Goal: Task Accomplishment & Management: Manage account settings

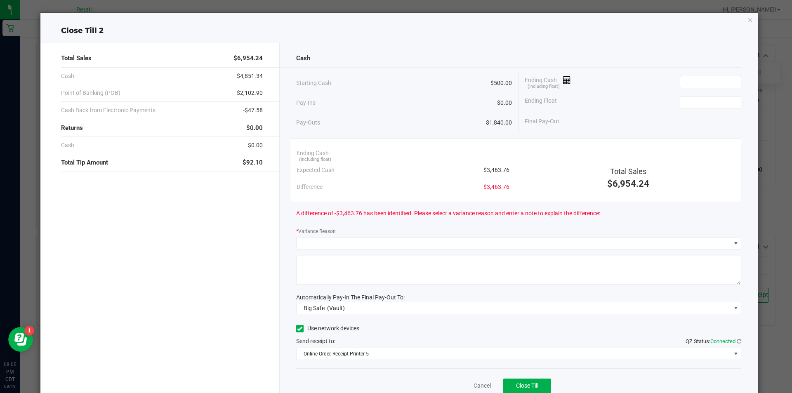
click at [694, 81] on input at bounding box center [710, 82] width 61 height 12
click at [706, 104] on input at bounding box center [710, 103] width 61 height 12
type input "$3,463.86"
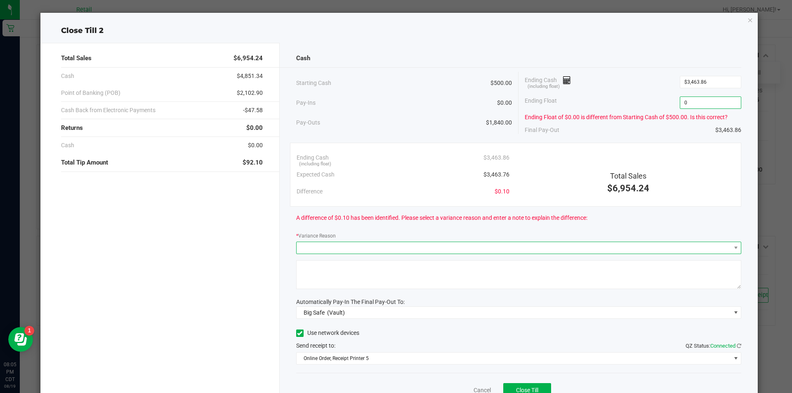
click at [509, 242] on span at bounding box center [513, 248] width 434 height 12
type input "$0.00"
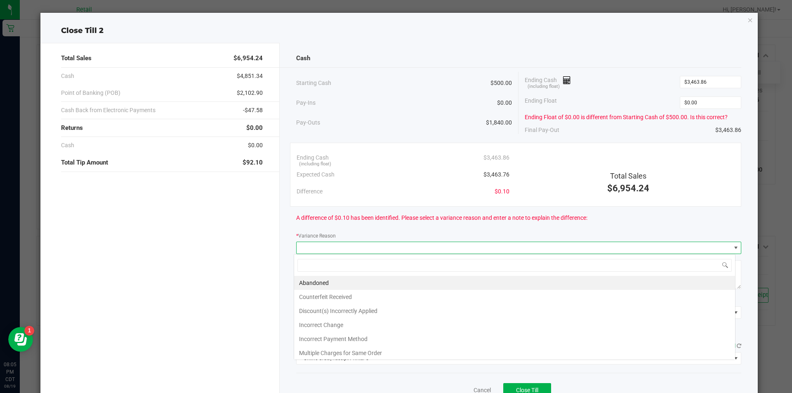
scroll to position [12, 441]
click at [327, 328] on li "Incorrect Change" at bounding box center [514, 325] width 441 height 14
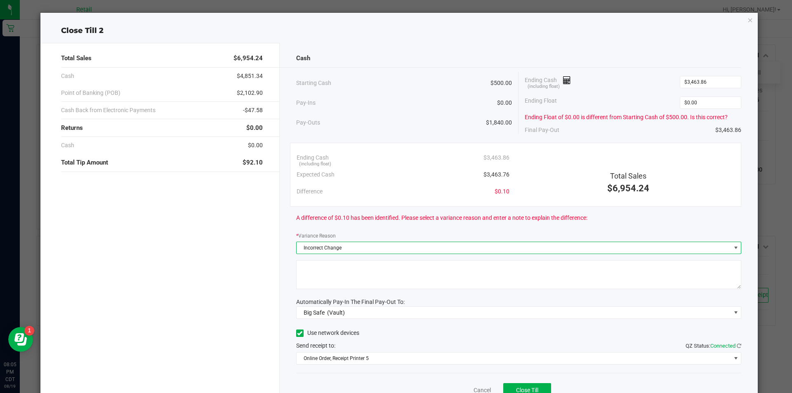
click at [339, 268] on textarea at bounding box center [518, 274] width 445 height 29
click at [318, 268] on textarea at bounding box center [518, 274] width 445 height 29
type textarea "spose to go in tip jar"
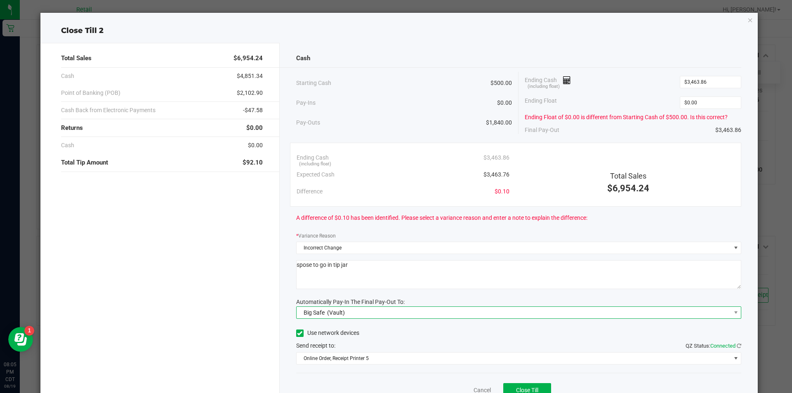
click at [351, 317] on span "Big Safe (Vault)" at bounding box center [513, 313] width 434 height 12
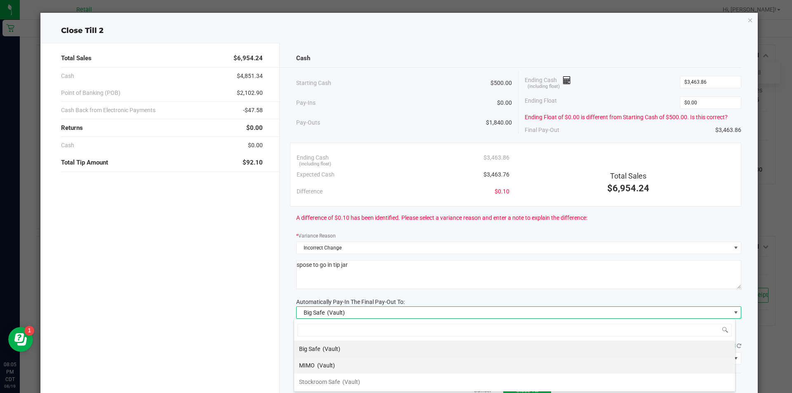
click at [329, 365] on span "(Vault)" at bounding box center [326, 365] width 18 height 7
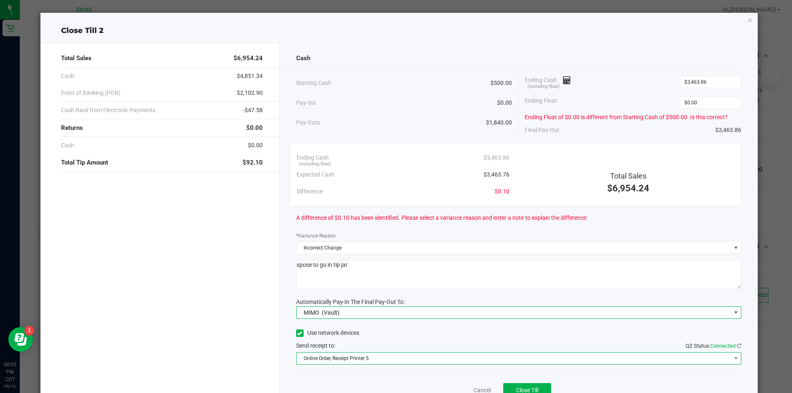
click at [390, 363] on span "Online Order, Receipt Printer 5" at bounding box center [513, 359] width 434 height 12
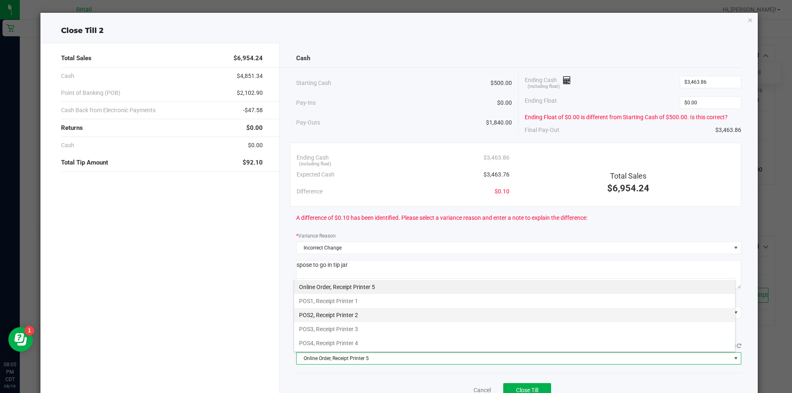
click at [361, 316] on li "POS2, Receipt Printer 2" at bounding box center [514, 315] width 441 height 14
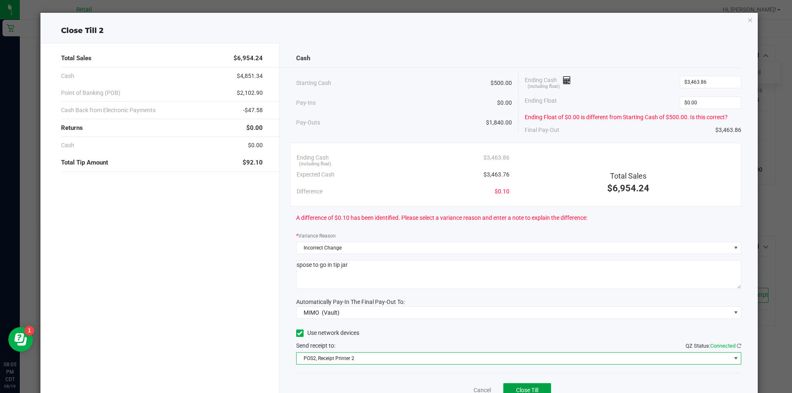
click at [525, 391] on span "Close Till" at bounding box center [527, 390] width 22 height 7
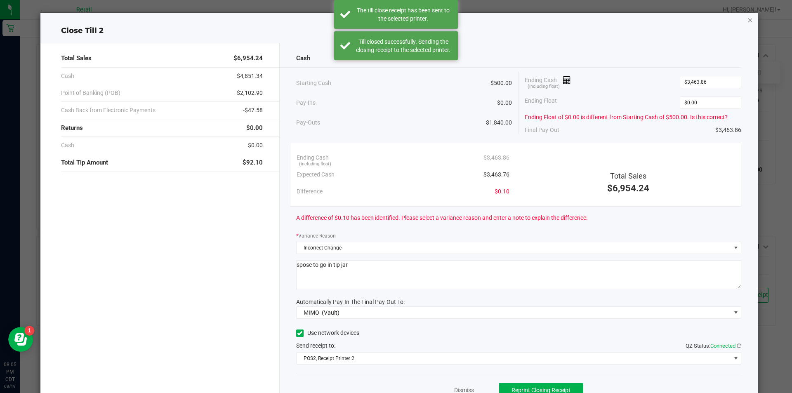
click at [747, 21] on icon "button" at bounding box center [750, 20] width 6 height 10
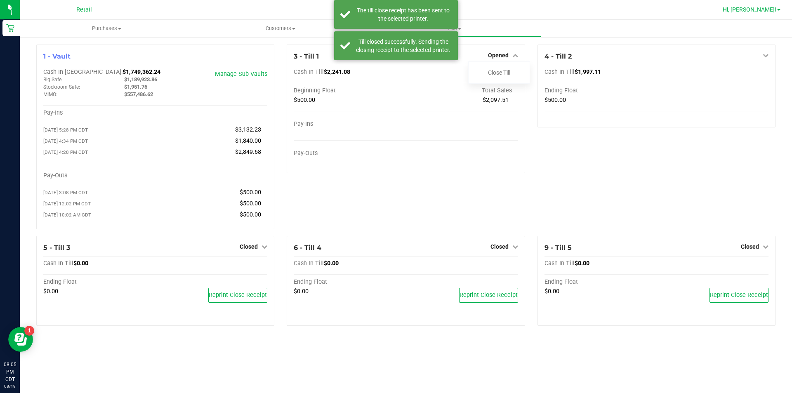
click at [774, 12] on span "Hi, [PERSON_NAME]!" at bounding box center [749, 9] width 54 height 7
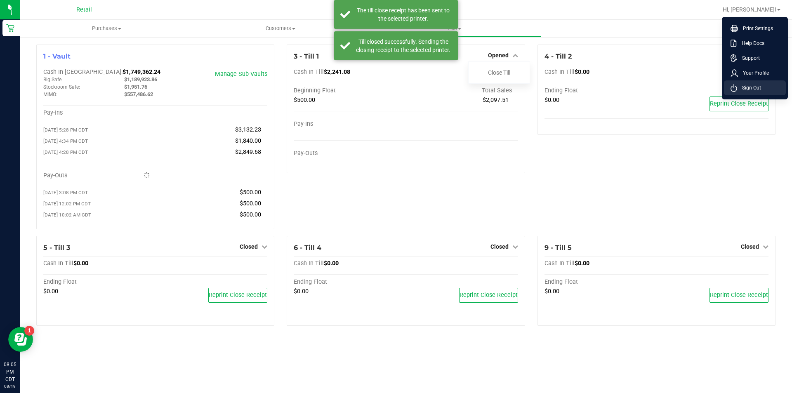
click at [759, 88] on span "Sign Out" at bounding box center [749, 88] width 24 height 8
